Goal: Check status

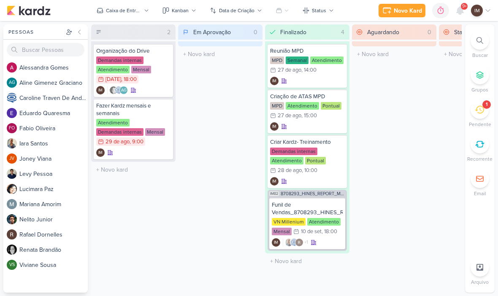
click at [464, 9] on span "9+" at bounding box center [464, 6] width 5 height 7
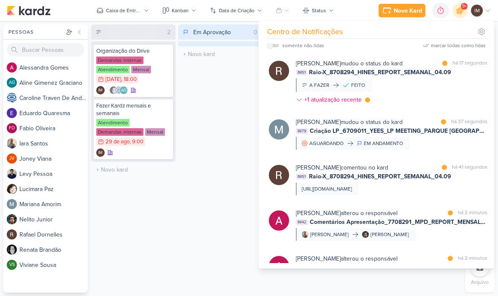
click at [233, 211] on div "Em Aprovação 0 Mover Para Esquerda Mover Para Direita Deletar O título do kard …" at bounding box center [220, 158] width 84 height 268
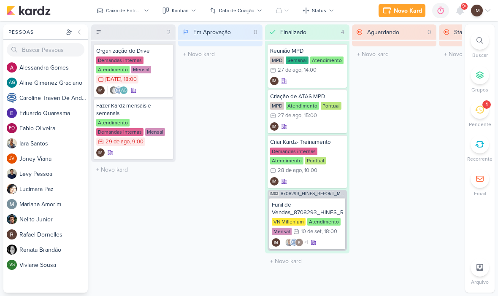
click at [145, 7] on button "Caixa de Entrada" at bounding box center [123, 11] width 62 height 14
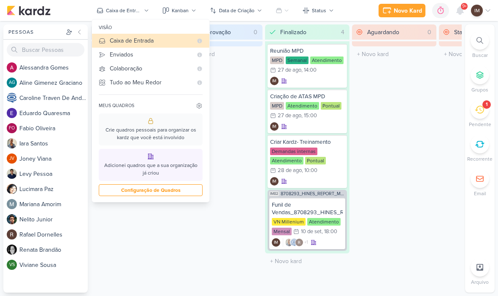
click at [163, 56] on div "Enviados" at bounding box center [151, 54] width 83 height 9
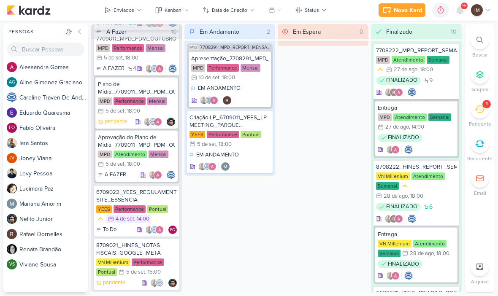
scroll to position [1467, 0]
click at [454, 5] on div at bounding box center [460, 10] width 15 height 15
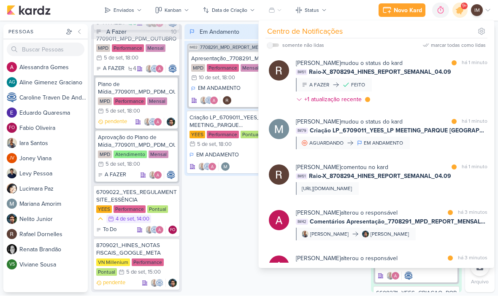
click at [220, 215] on div "Em Andamento 2 IM82 7708291_MPD_REPORT_MENSAL_AGOSTO Apresentação_7708291_MPD_R…" at bounding box center [229, 158] width 91 height 268
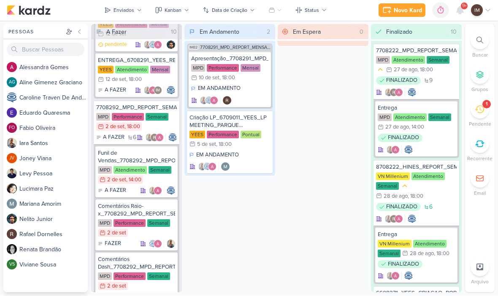
scroll to position [805, 0]
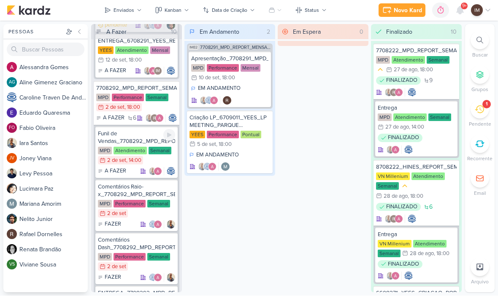
click at [138, 143] on div "Funil de Vendas_7708292_MPD_REPORT_SEMANAL_03.09" at bounding box center [136, 137] width 77 height 15
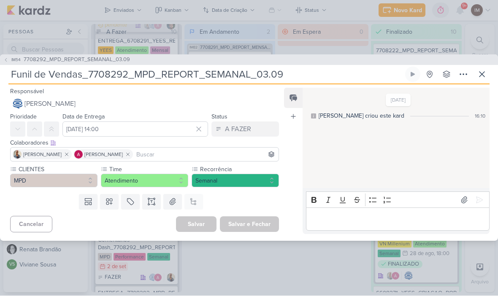
click at [494, 81] on div "IM54 7708292_MPD_REPORT_SEMANAL_03.09 Funil de Vendas_7708292_MPD_REPORT_SEMANA…" at bounding box center [249, 148] width 498 height 187
click at [482, 74] on icon at bounding box center [482, 74] width 5 height 5
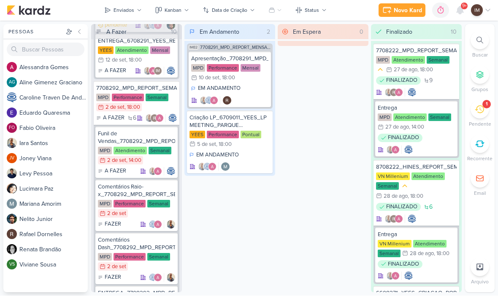
click at [479, 108] on icon at bounding box center [479, 109] width 9 height 9
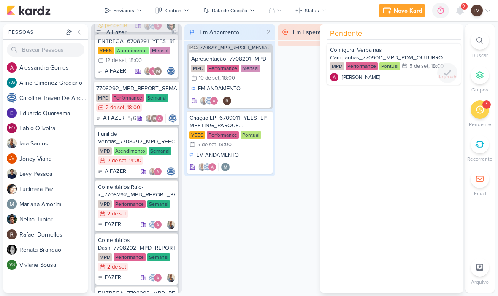
click at [416, 133] on div "Pendente Configurar Verba nas Campanhas_7709011_MPD_PDM_OUTUBRO MPD Performance…" at bounding box center [392, 158] width 144 height 268
click at [303, 175] on div "Em Espera 0" at bounding box center [323, 158] width 91 height 268
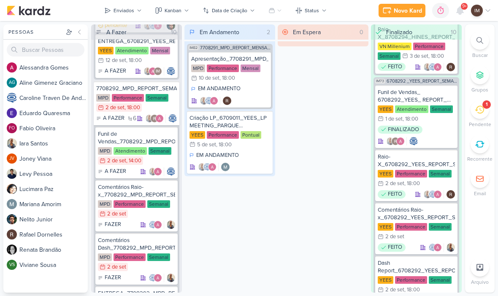
scroll to position [571, 0]
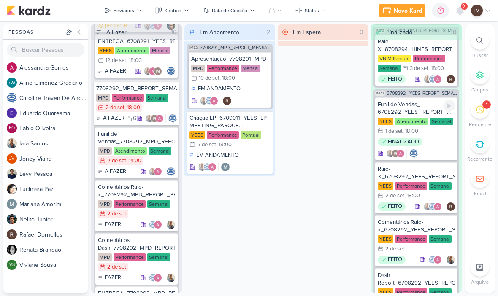
click at [421, 108] on div "Funil de Vendas_ 6708292_YEES_ REPORT_ SEMANAL_03.09_COMERCIAL" at bounding box center [416, 108] width 77 height 15
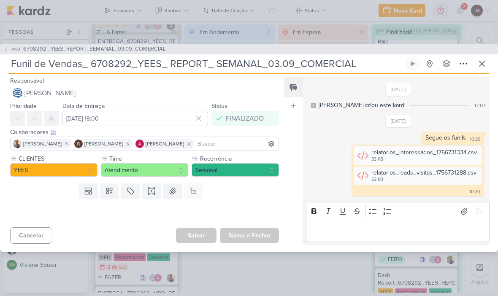
click at [476, 63] on button at bounding box center [481, 63] width 15 height 15
